Goal: Task Accomplishment & Management: Complete application form

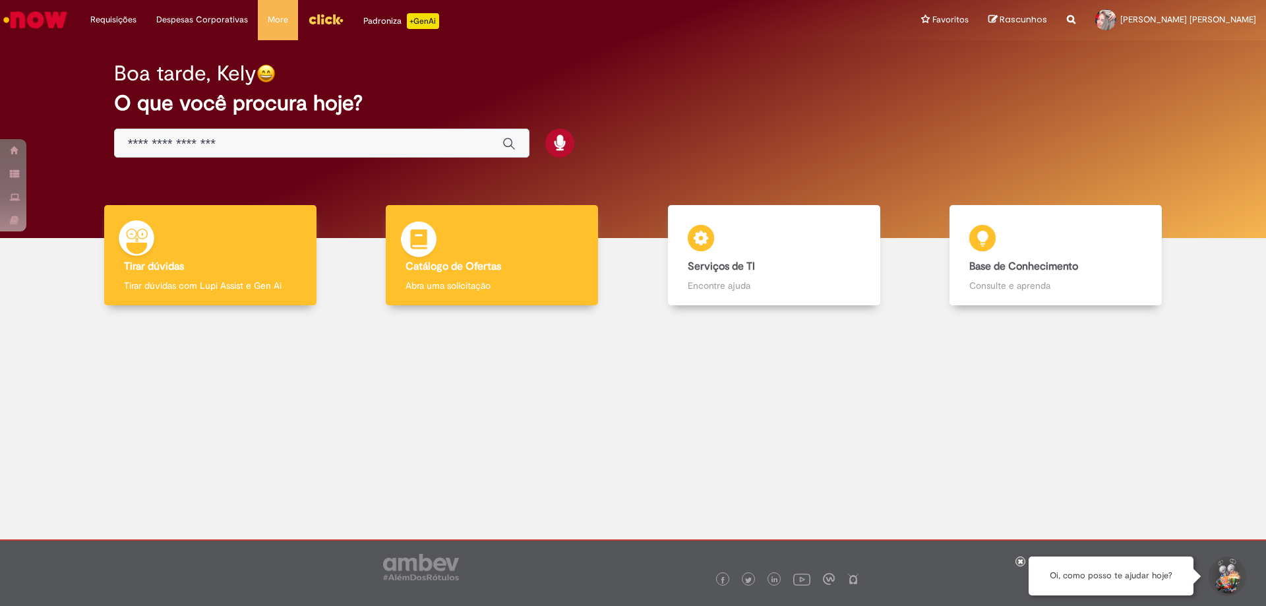
click at [543, 260] on div "Catálogo de Ofertas Catálogo de Ofertas Abra uma solicitação" at bounding box center [492, 255] width 212 height 101
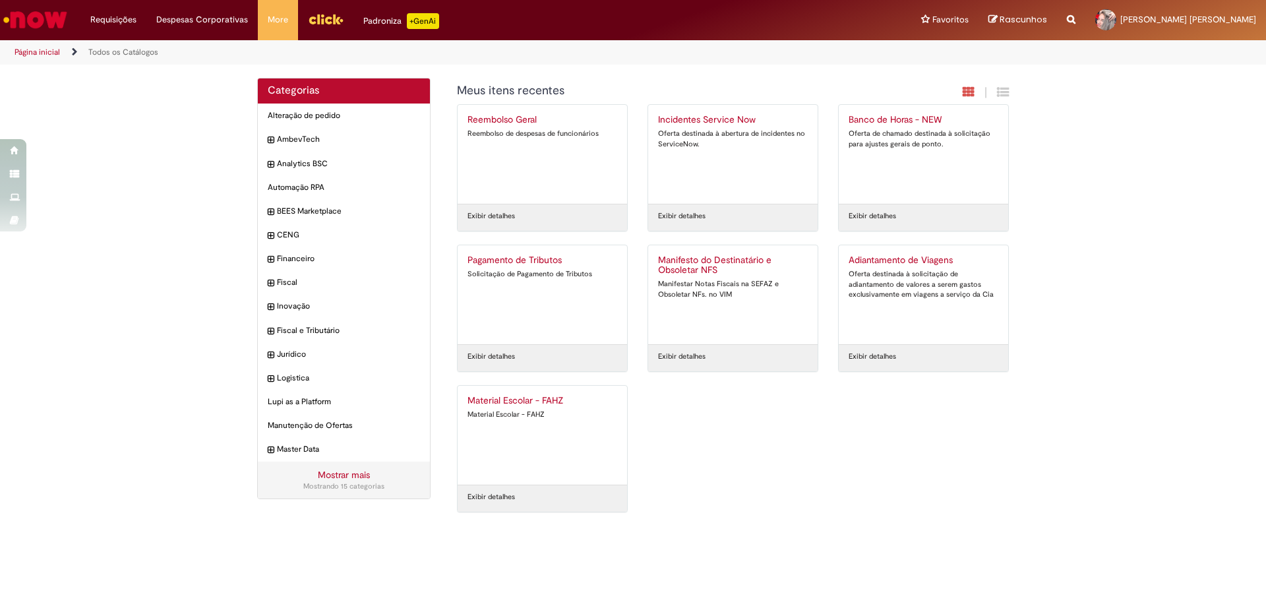
click at [324, 23] on img "Menu Cabeçalho" at bounding box center [326, 19] width 36 height 20
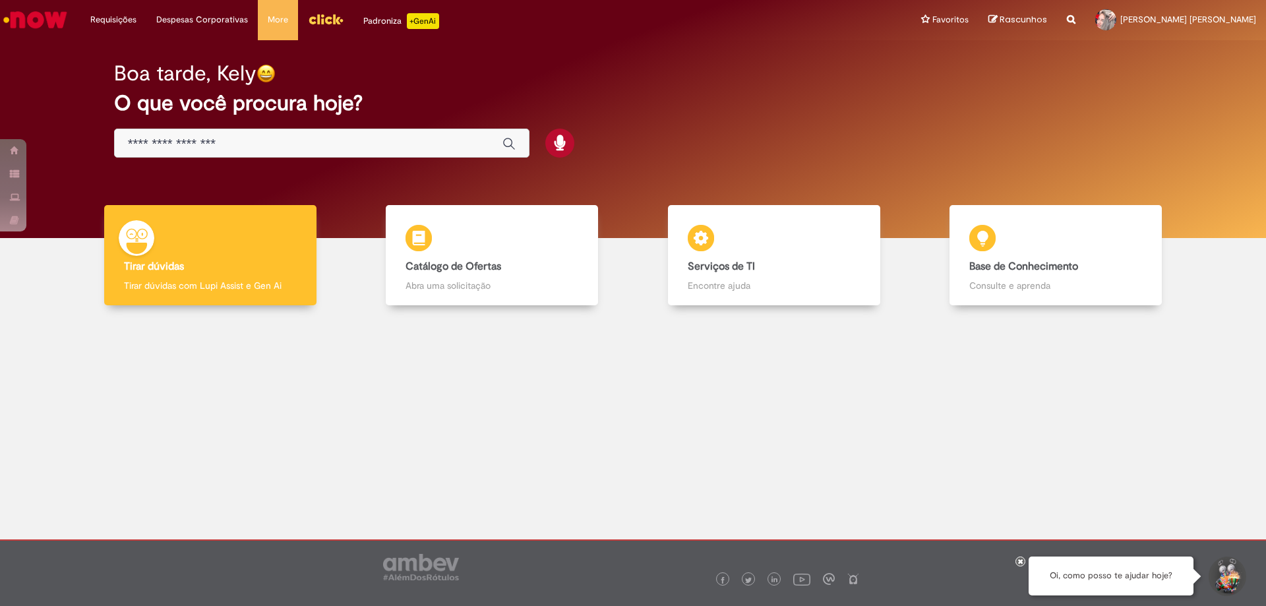
click at [432, 125] on div "Boa tarde, Kely O que você procura hoje?" at bounding box center [633, 110] width 1084 height 112
click at [432, 138] on input "Basta digitar aqui" at bounding box center [308, 143] width 361 height 15
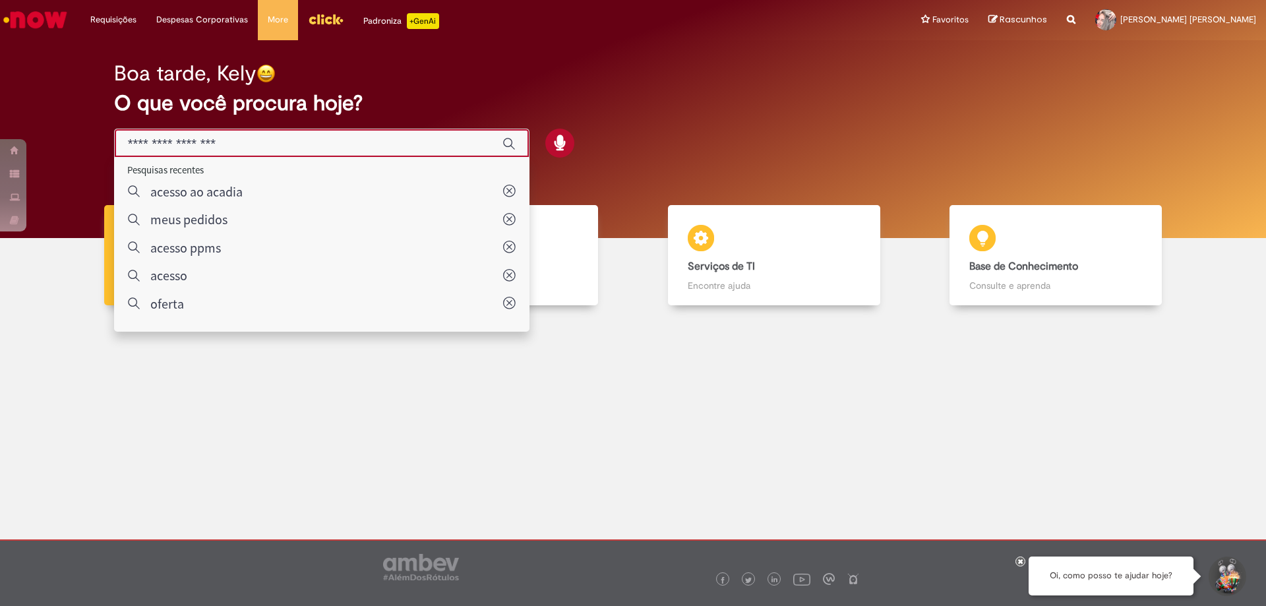
click at [557, 386] on div at bounding box center [633, 418] width 1246 height 206
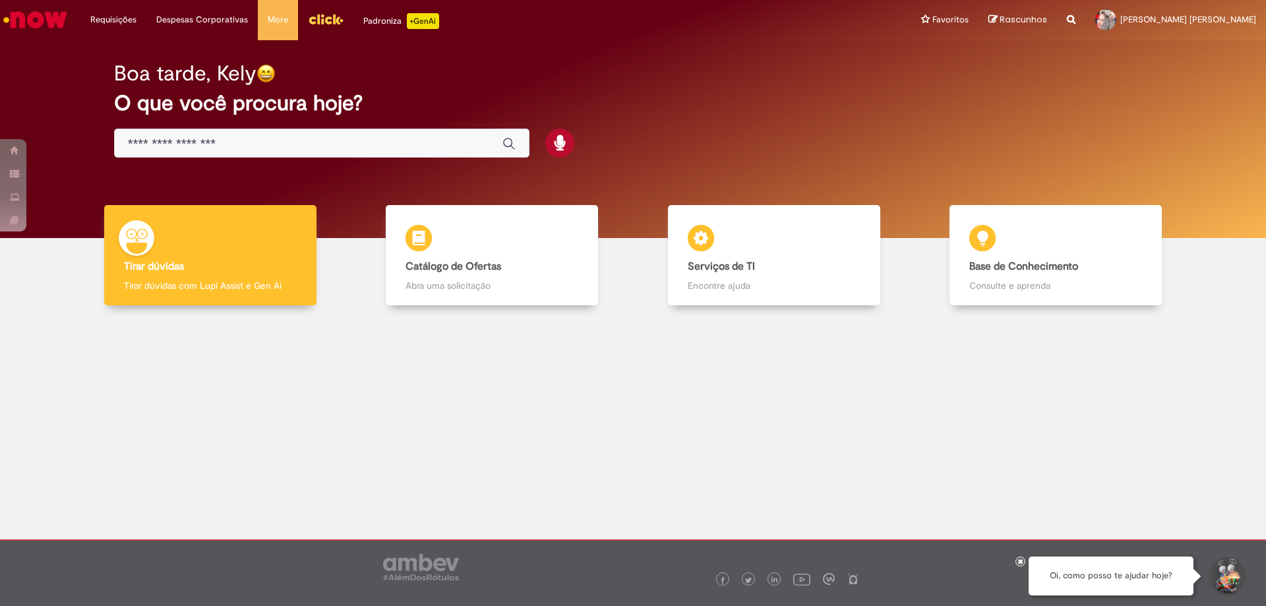
click at [378, 121] on div "Boa tarde, Kely O que você procura hoje?" at bounding box center [633, 110] width 1084 height 112
click at [377, 135] on div "Global" at bounding box center [321, 144] width 415 height 30
click at [342, 147] on input "Basta digitar aqui" at bounding box center [308, 143] width 361 height 15
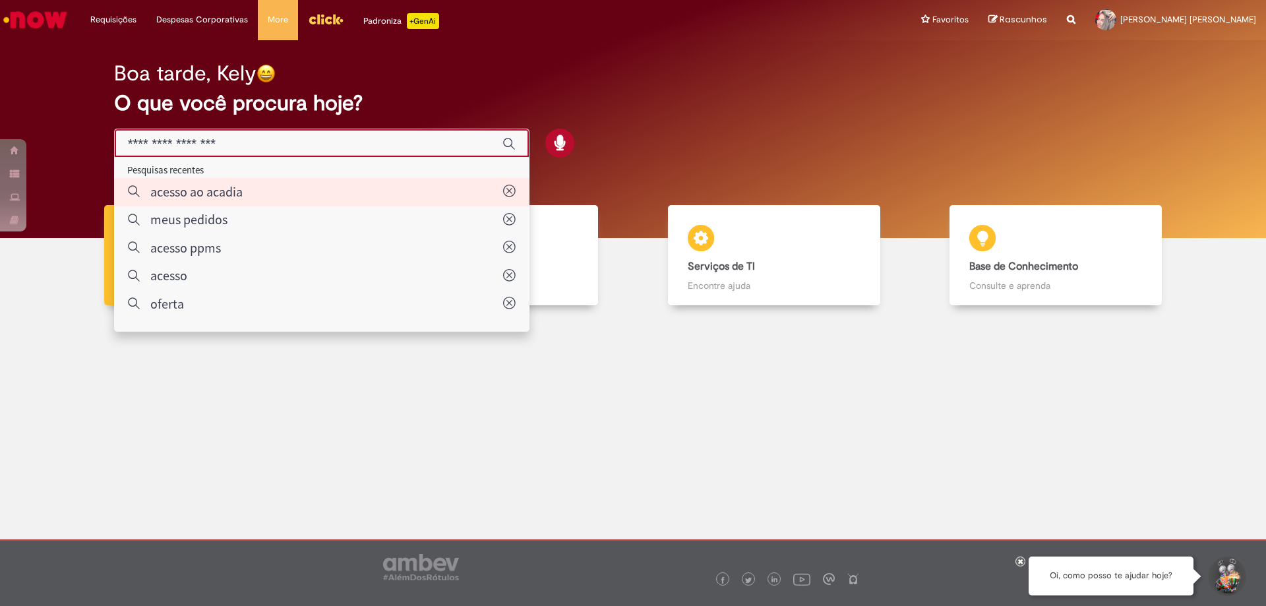
type input "**********"
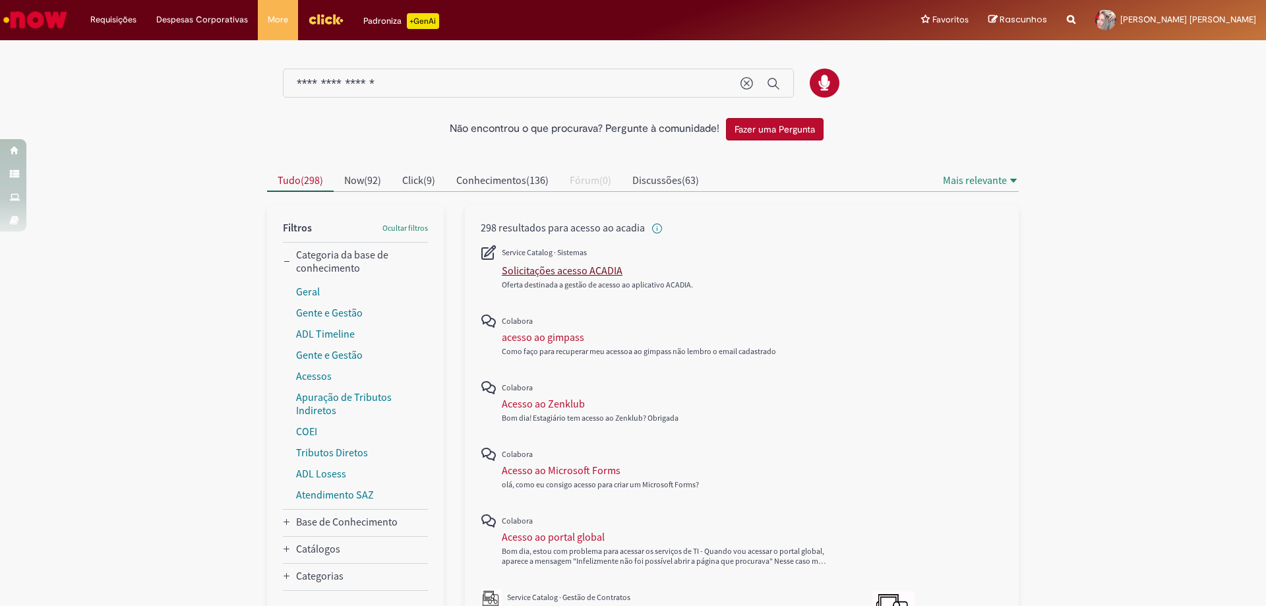
click at [536, 276] on div "Solicitações acesso ACADIA" at bounding box center [562, 270] width 121 height 13
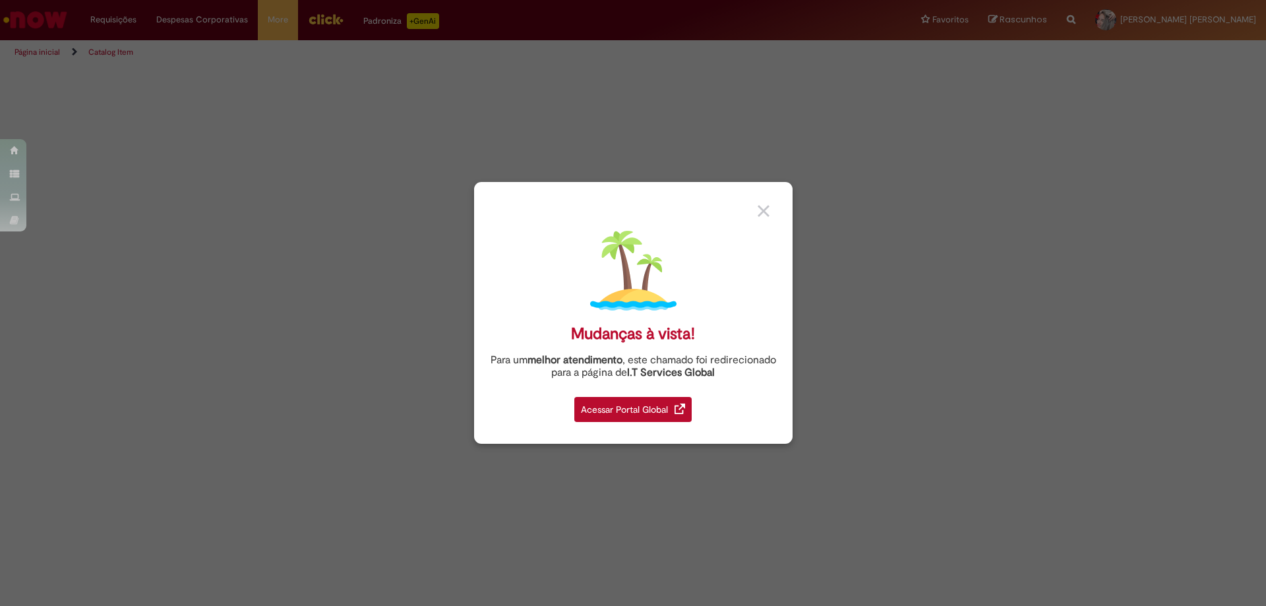
click at [576, 419] on div "Acessar Portal Global" at bounding box center [632, 409] width 117 height 25
click at [583, 414] on div "Acessar Portal Global" at bounding box center [632, 409] width 117 height 25
